Goal: Find specific page/section

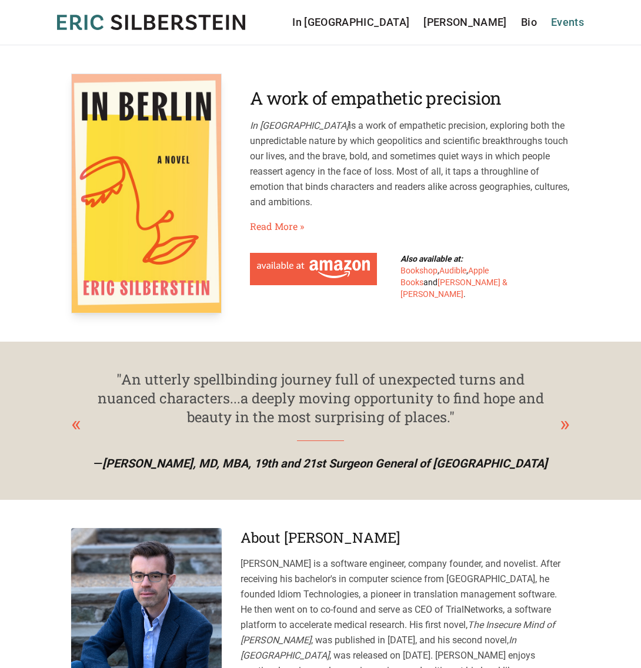
click at [562, 22] on link "Events" at bounding box center [567, 22] width 33 height 16
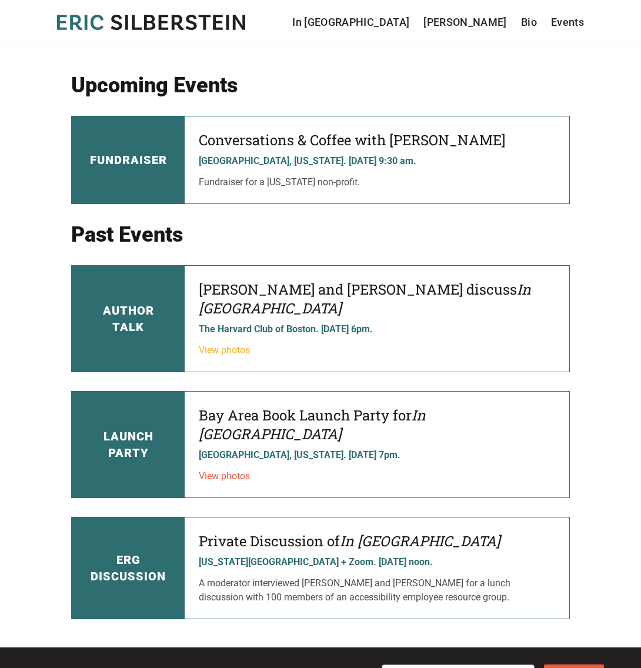
click at [243, 344] on link "View photos" at bounding box center [224, 349] width 51 height 11
